Goal: Browse casually: Explore the website without a specific task or goal

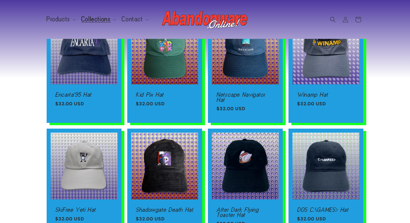
scroll to position [130, 0]
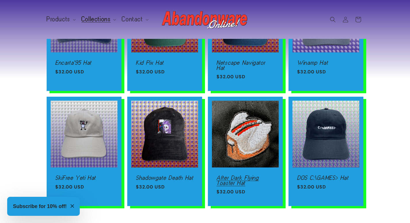
click at [254, 176] on link "After Dark Flying Toaster Hat" at bounding box center [246, 181] width 58 height 10
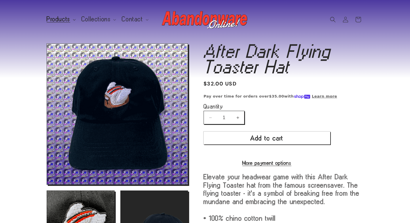
click at [62, 21] on span "Products" at bounding box center [59, 19] width 24 height 5
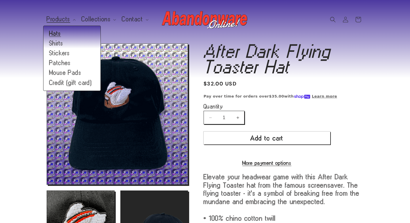
click at [59, 29] on link "Hats" at bounding box center [72, 34] width 57 height 10
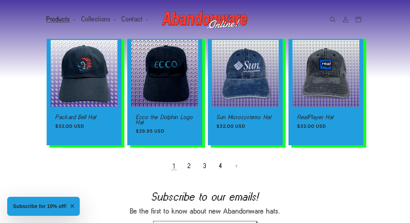
scroll to position [377, 0]
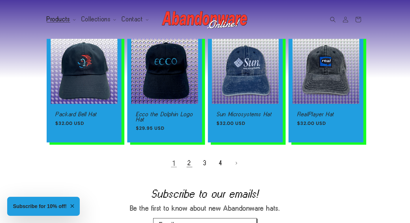
click at [188, 163] on link "2" at bounding box center [189, 163] width 13 height 13
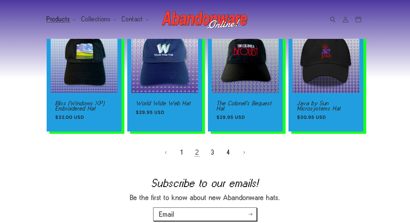
scroll to position [399, 0]
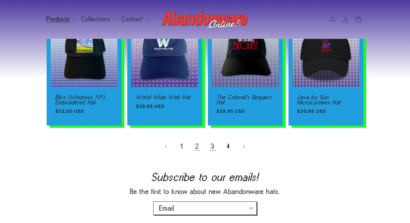
click at [212, 145] on link "3" at bounding box center [213, 146] width 13 height 13
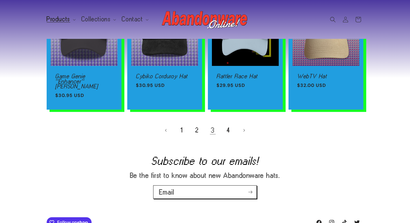
scroll to position [426, 0]
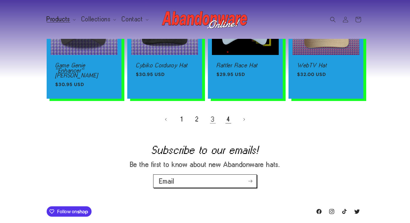
click at [227, 115] on link "4" at bounding box center [228, 119] width 13 height 13
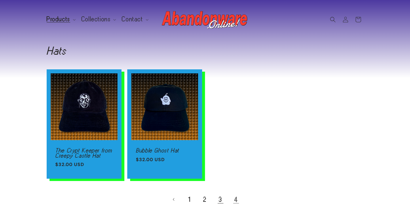
click at [218, 205] on link "3" at bounding box center [220, 199] width 13 height 13
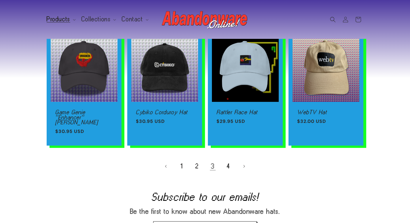
scroll to position [393, 0]
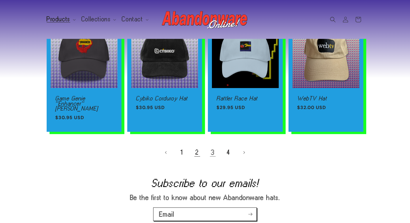
click at [196, 151] on link "2" at bounding box center [197, 152] width 13 height 13
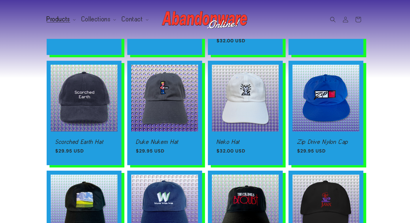
scroll to position [257, 0]
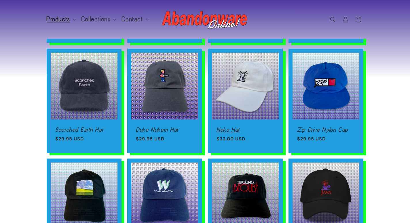
click at [233, 127] on link "Neko Hat" at bounding box center [246, 129] width 58 height 5
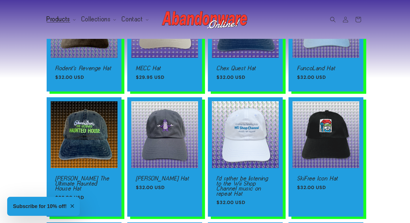
scroll to position [0, 0]
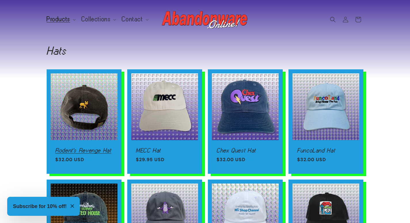
click at [85, 148] on link "Rodent's Revenge Hat" at bounding box center [84, 150] width 58 height 5
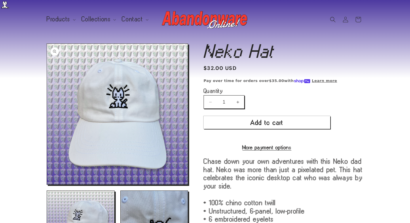
click at [47, 185] on button "Open media 1 in modal" at bounding box center [47, 185] width 0 height 0
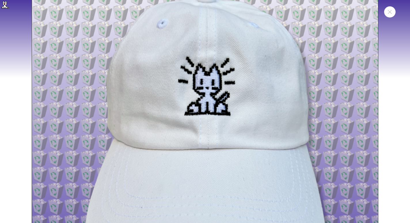
scroll to position [46, 0]
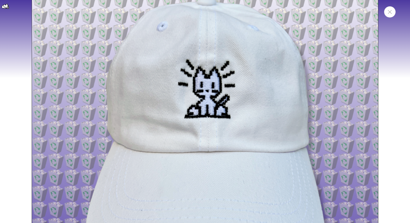
click at [393, 16] on button "Close" at bounding box center [390, 11] width 12 height 11
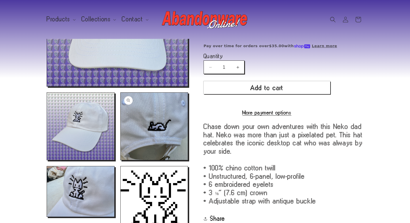
scroll to position [109, 0]
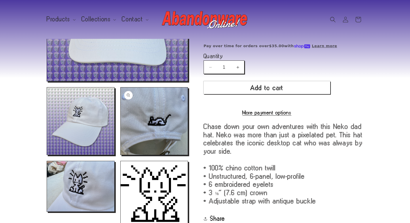
click at [121, 155] on button "Open media 3 in modal" at bounding box center [121, 155] width 0 height 0
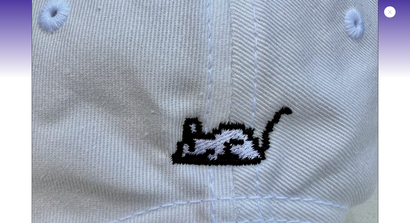
scroll to position [733, 0]
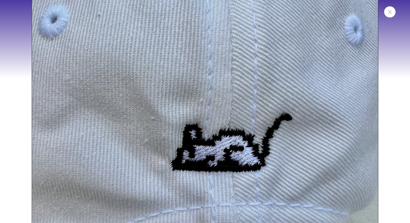
click at [394, 15] on button "Close" at bounding box center [390, 11] width 12 height 11
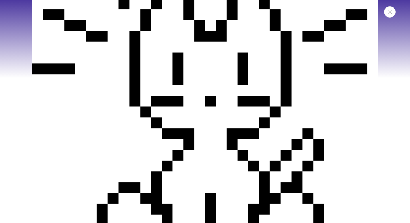
scroll to position [1380, 0]
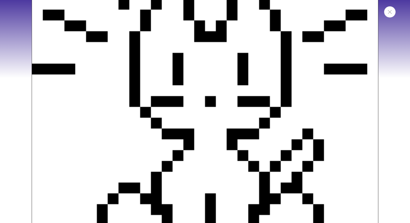
click at [391, 15] on button "Close" at bounding box center [390, 11] width 12 height 11
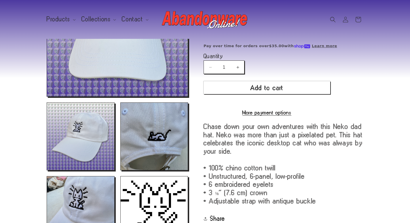
scroll to position [99, 0]
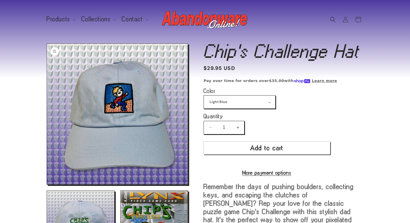
click at [47, 185] on button "Open media 1 in modal" at bounding box center [47, 185] width 0 height 0
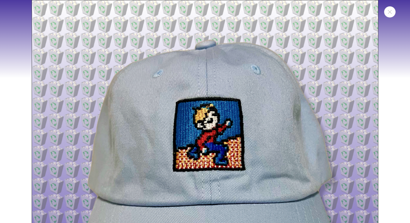
click at [53, 84] on img "Media gallery" at bounding box center [205, 173] width 347 height 347
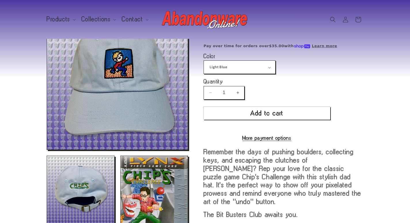
scroll to position [39, 0]
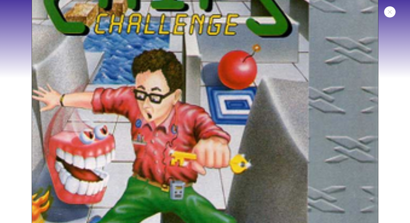
scroll to position [810, 0]
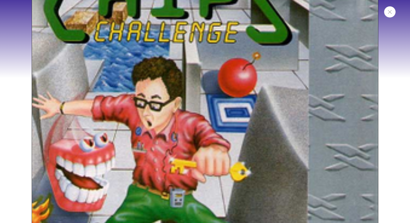
click at [390, 15] on button "Close" at bounding box center [390, 11] width 12 height 11
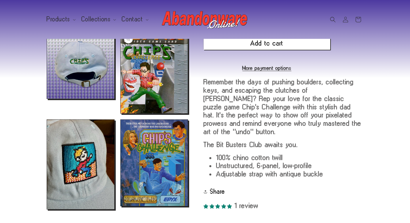
click at [121, 114] on button "Open media 3 in modal" at bounding box center [121, 114] width 0 height 0
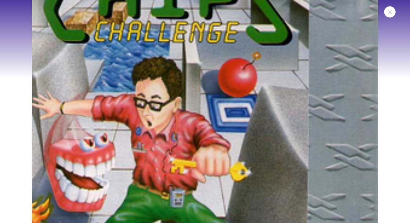
scroll to position [708, 0]
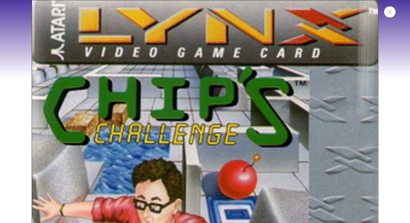
click at [389, 17] on button "Close" at bounding box center [390, 11] width 12 height 11
